Goal: Information Seeking & Learning: Learn about a topic

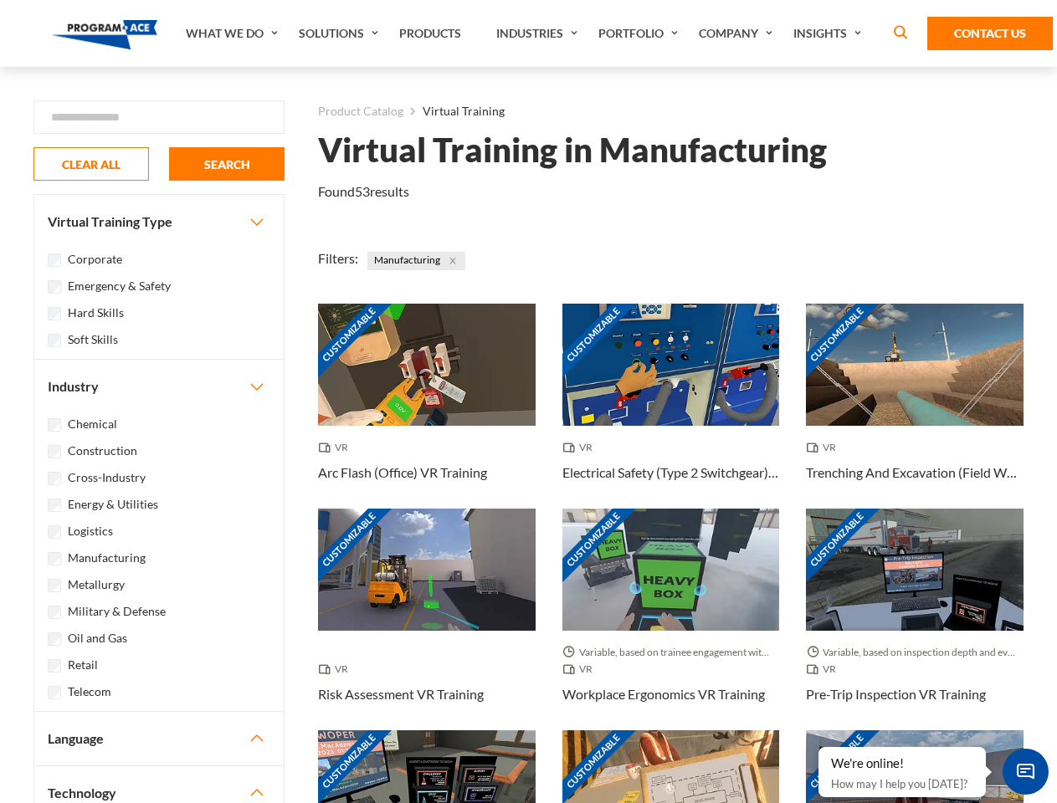
click at [233, 33] on link "What We Do" at bounding box center [233, 33] width 113 height 67
click at [341, 33] on link "Solutions" at bounding box center [340, 33] width 100 height 67
click at [539, 33] on link "Industries" at bounding box center [539, 33] width 102 height 67
click at [739, 33] on link "Company" at bounding box center [737, 33] width 95 height 67
click at [830, 33] on link "Insights" at bounding box center [829, 33] width 89 height 67
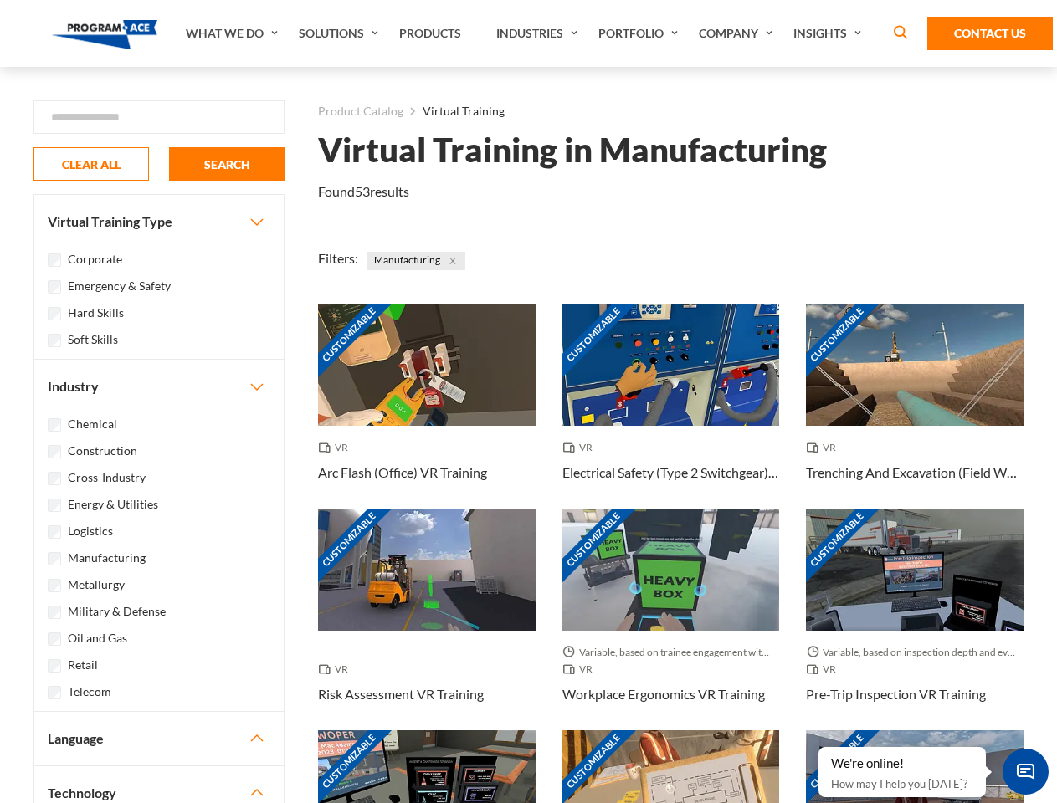
click at [0, 0] on div "Blog White Papers News" at bounding box center [0, 0] width 0 height 0
click at [0, 0] on strong "How Virtual Learning Can Enhance Workforce Productivity: A Guide for L&D Manage…" at bounding box center [0, 0] width 0 height 0
click at [1025, 771] on span "Minimize live chat window" at bounding box center [1025, 771] width 61 height 61
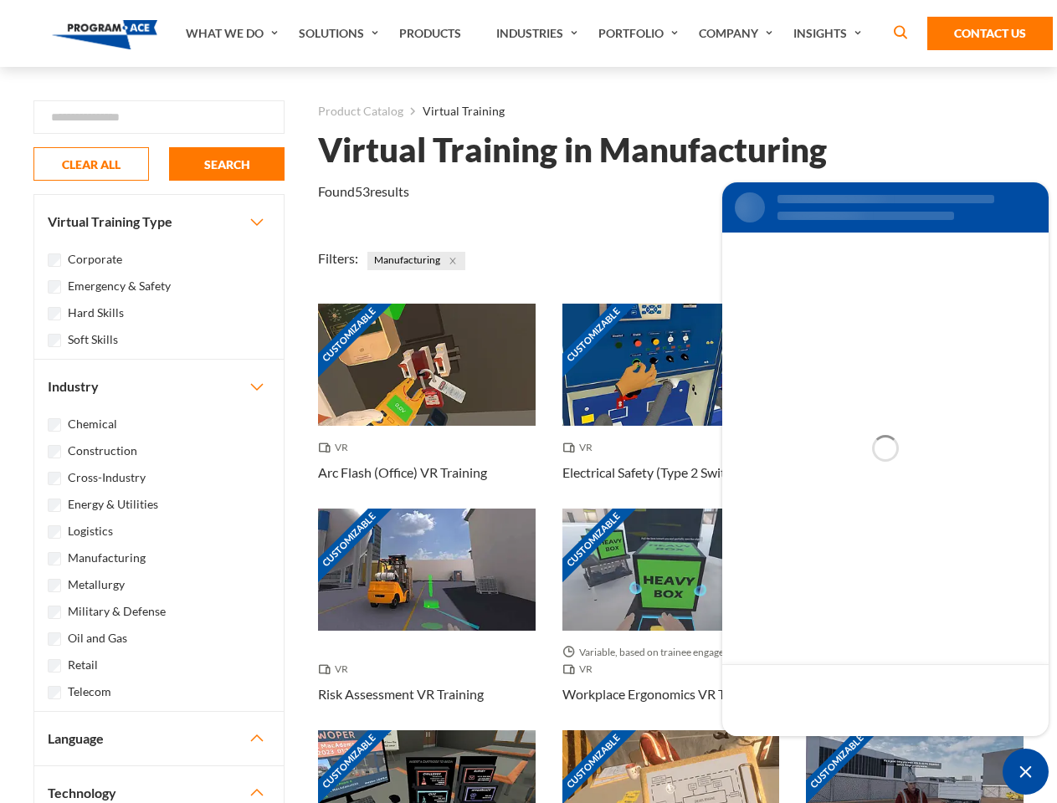
click at [819, 748] on div "Customizable" at bounding box center [915, 791] width 218 height 122
